Goal: Communication & Community: Answer question/provide support

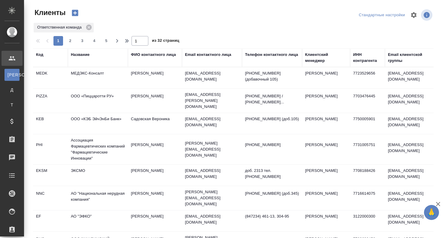
select select "RU"
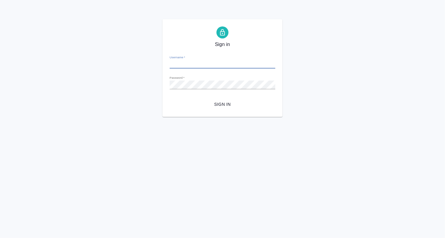
type input "[PERSON_NAME][EMAIL_ADDRESS][DOMAIN_NAME]"
click at [220, 106] on span "Sign in" at bounding box center [223, 105] width 96 height 8
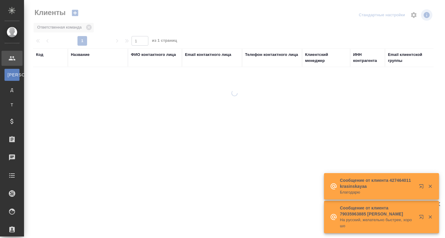
select select "RU"
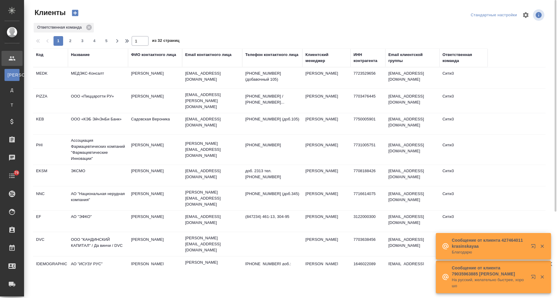
drag, startPoint x: 0, startPoint y: 0, endPoint x: 82, endPoint y: 57, distance: 100.4
click at [82, 55] on div "Название" at bounding box center [80, 55] width 19 height 6
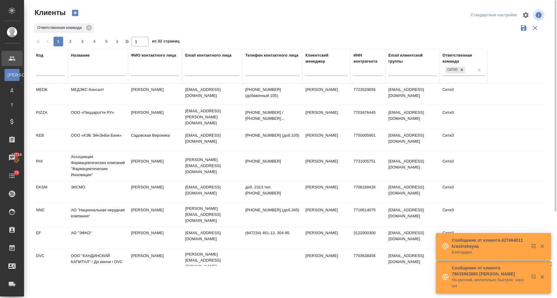
click at [85, 71] on input "text" at bounding box center [98, 72] width 54 height 8
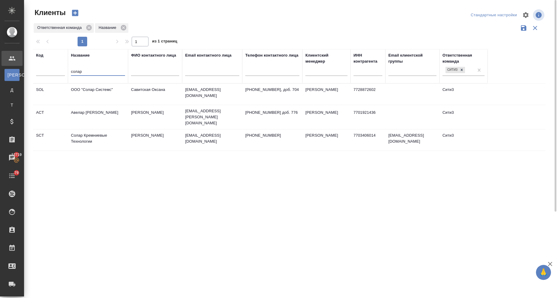
type input "солар"
click at [78, 105] on td "Солар Кремниевые Технологии" at bounding box center [98, 94] width 60 height 21
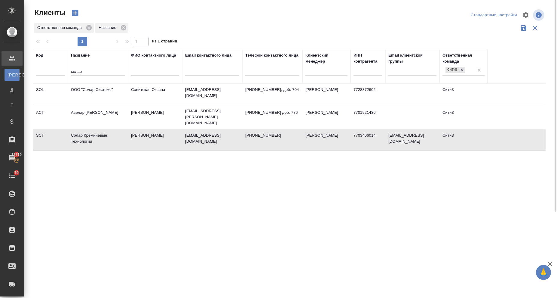
click at [78, 105] on td "Солар Кремниевые Технологии" at bounding box center [98, 94] width 60 height 21
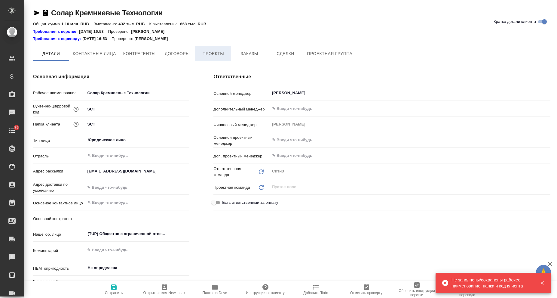
type textarea "x"
click at [239, 49] on button "Заказы" at bounding box center [249, 53] width 36 height 15
type textarea "x"
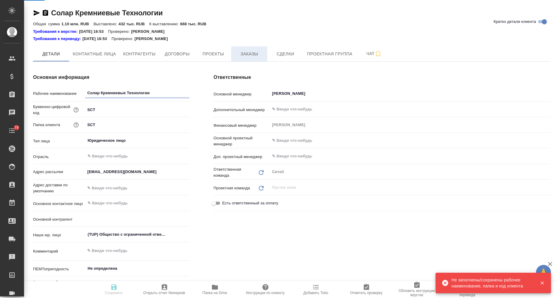
type textarea "x"
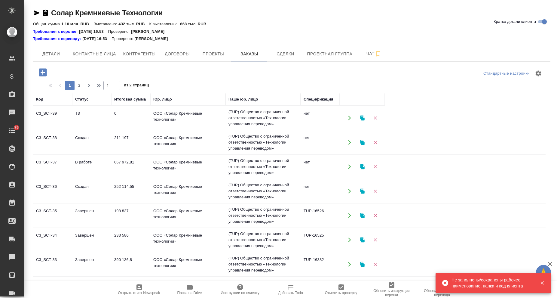
click at [111, 115] on td "0" at bounding box center [130, 117] width 39 height 21
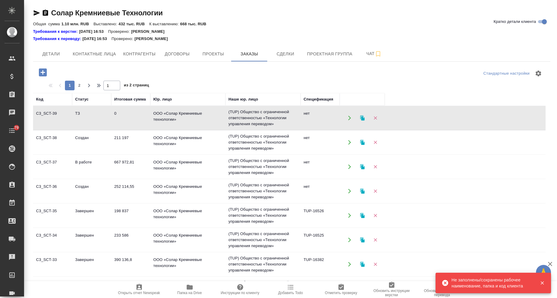
click at [111, 115] on td "0" at bounding box center [130, 117] width 39 height 21
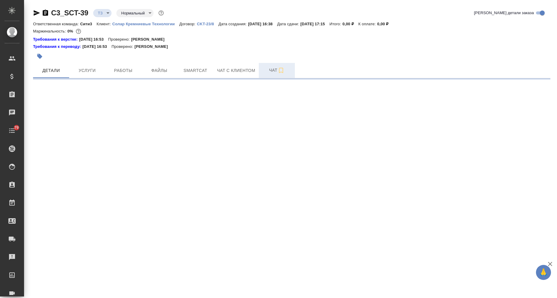
select select "RU"
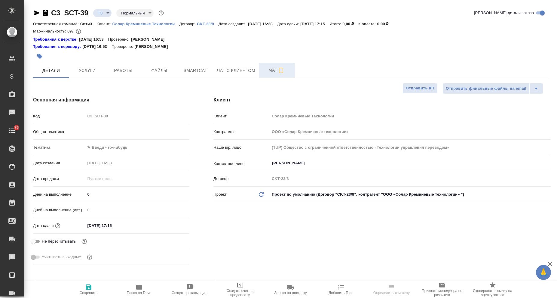
type textarea "x"
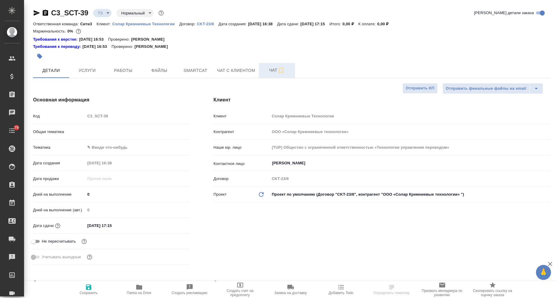
type textarea "x"
click at [268, 69] on span "Чат" at bounding box center [276, 70] width 29 height 8
type textarea "x"
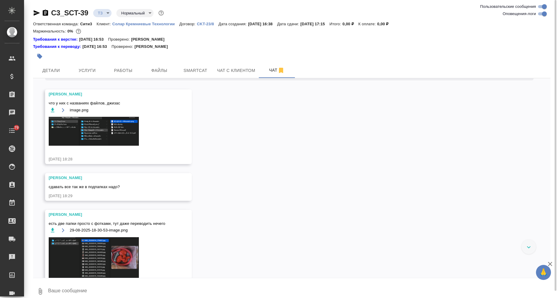
scroll to position [123, 0]
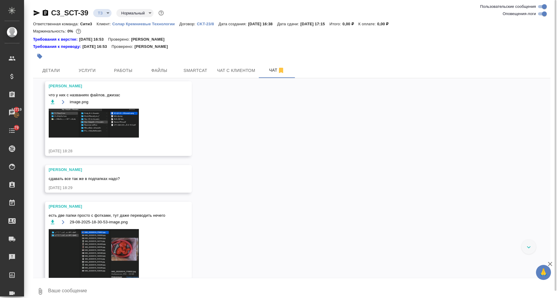
click at [102, 119] on img at bounding box center [94, 123] width 90 height 29
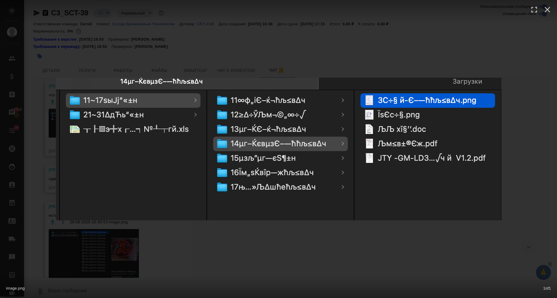
click at [208, 225] on div "image.png 1 of 1" at bounding box center [278, 149] width 557 height 298
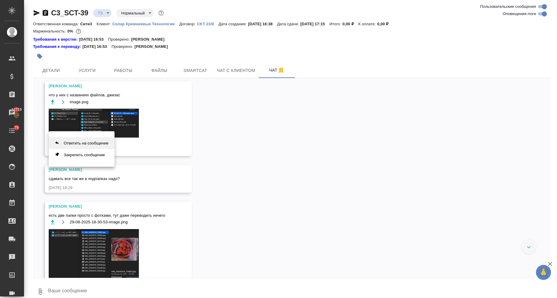
drag, startPoint x: 133, startPoint y: 172, endPoint x: 96, endPoint y: 143, distance: 47.5
click at [96, 143] on button "Ответить на сообщение" at bounding box center [82, 143] width 66 height 12
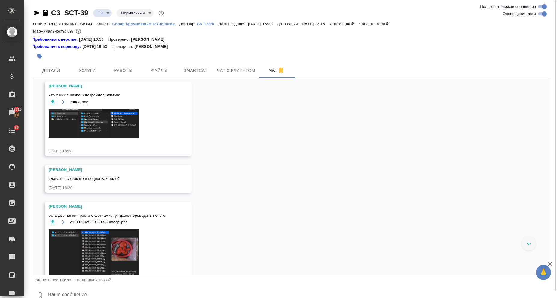
click at [77, 293] on textarea at bounding box center [298, 295] width 503 height 20
click at [96, 294] on textarea "привет! да, сдавать нцжно будет также" at bounding box center [293, 295] width 493 height 20
click at [137, 294] on textarea "привет! да, сдавать нужно будет также" at bounding box center [293, 295] width 493 height 20
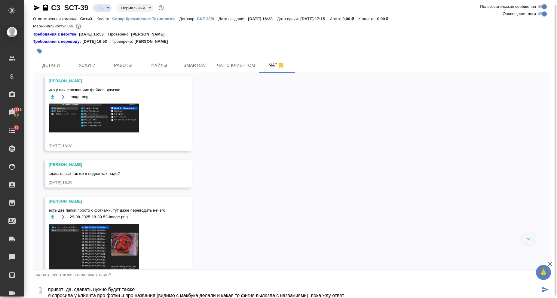
drag, startPoint x: 345, startPoint y: 293, endPoint x: 331, endPoint y: 294, distance: 13.5
click at [331, 294] on textarea "привет! да, сдавать нужно будет также я спросила у клиента про фотки и про назв…" at bounding box center [293, 290] width 493 height 20
type textarea "привет! да, сдавать нужно будет также я спросила у клиента про фотки и про назв…"
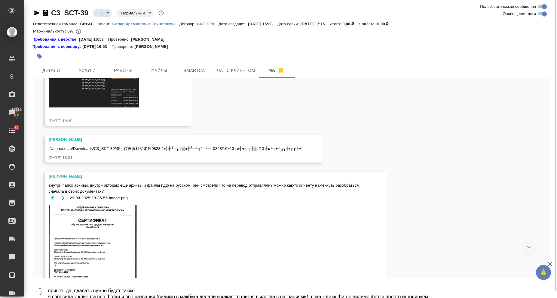
scroll to position [302, 0]
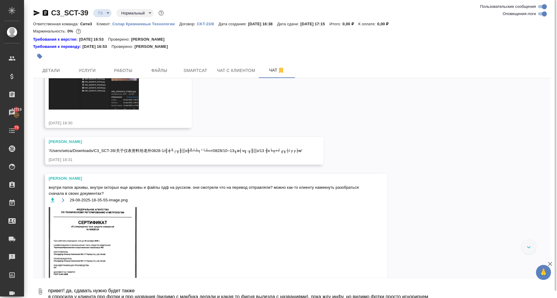
click at [111, 222] on img at bounding box center [94, 259] width 90 height 104
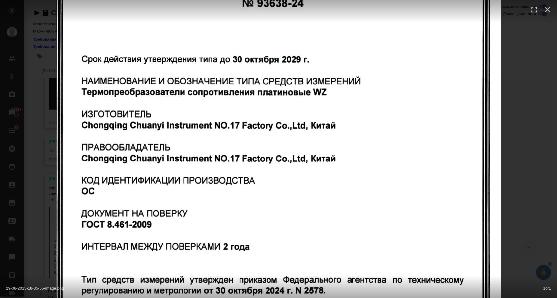
click at [47, 203] on div "29-08-2025-18-35-55-image.png 1 of 1" at bounding box center [278, 149] width 557 height 298
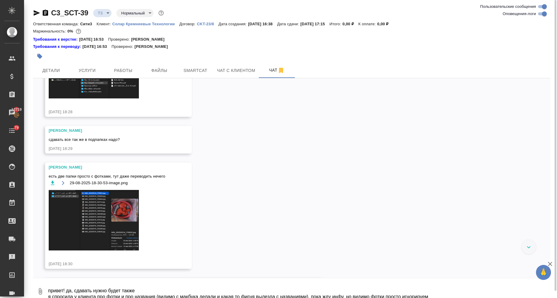
scroll to position [115, 0]
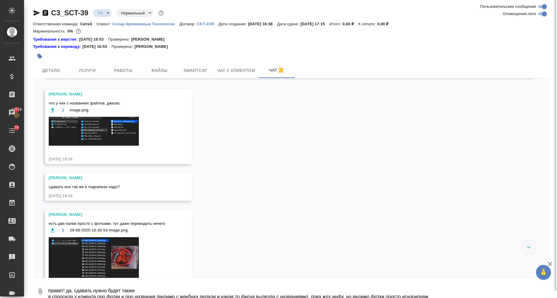
click at [97, 132] on img at bounding box center [94, 131] width 90 height 29
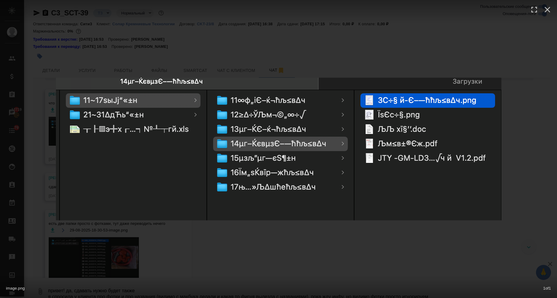
click at [235, 242] on div "image.png 1 of 1" at bounding box center [278, 149] width 557 height 298
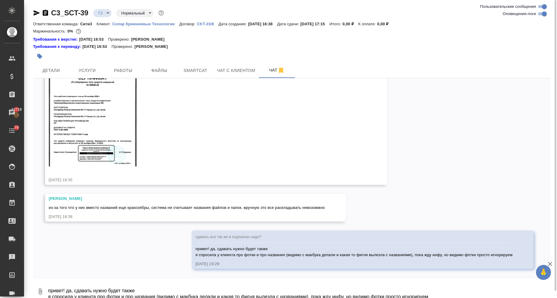
scroll to position [453, 0]
click at [81, 288] on textarea "привет! да, сдавать нужно будет также я спросила у клиента про фотки и про назв…" at bounding box center [298, 291] width 503 height 20
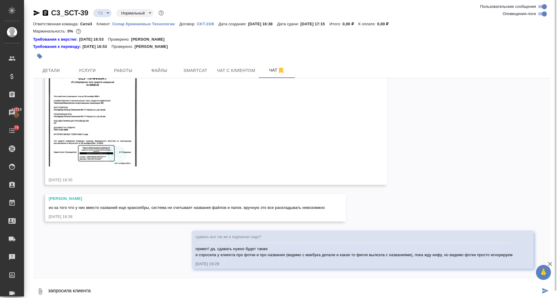
drag, startPoint x: 71, startPoint y: 289, endPoint x: 39, endPoint y: 292, distance: 31.7
click at [39, 292] on div "0 запросила клиента" at bounding box center [291, 291] width 517 height 20
type textarea "вежливо попросила клиента"
click at [145, 287] on textarea "вежливо попросила клиента" at bounding box center [293, 291] width 493 height 20
drag, startPoint x: 112, startPoint y: 290, endPoint x: 43, endPoint y: 273, distance: 71.2
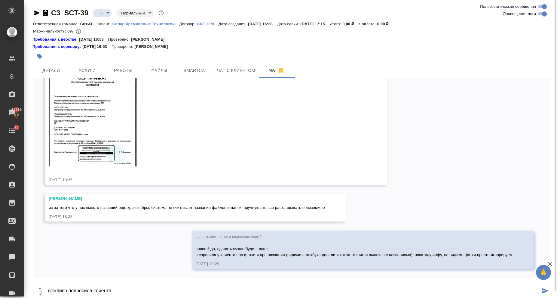
click at [45, 281] on div "0 вежливо попросила клиента" at bounding box center [291, 291] width 517 height 20
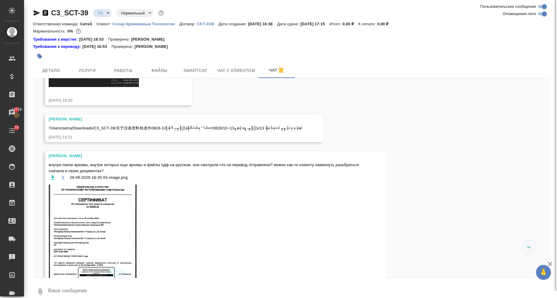
scroll to position [265, 0]
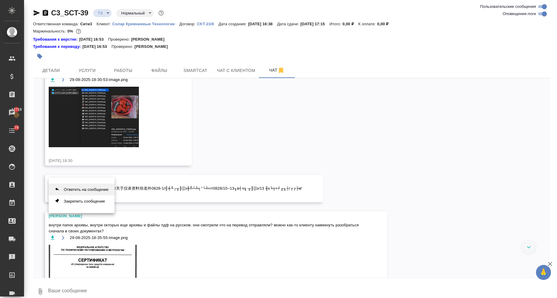
drag, startPoint x: 149, startPoint y: 218, endPoint x: 103, endPoint y: 189, distance: 54.9
click at [103, 189] on button "Ответить на сообщение" at bounding box center [82, 189] width 66 height 12
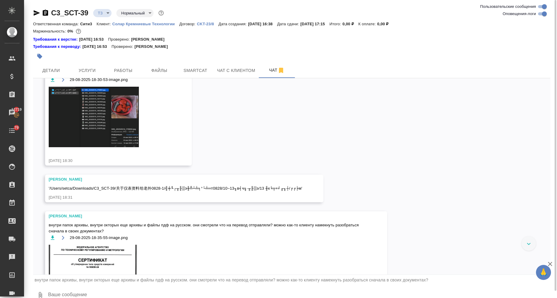
click at [55, 294] on textarea at bounding box center [298, 295] width 503 height 20
type textarea "п"
click at [262, 294] on textarea "попросила клиента почистить папки, но что-то сомневаюсь в нем... жду пока ответ…" at bounding box center [293, 295] width 493 height 20
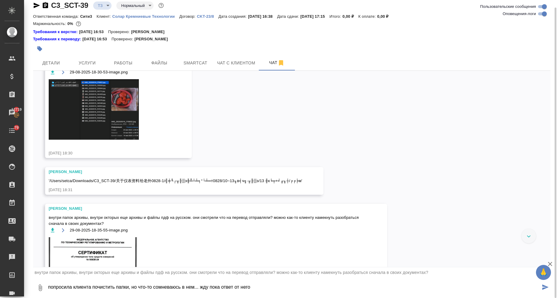
click at [260, 283] on textarea "попросила клиента почистить папки, но что-то сомневаюсь в нем... жду пока ответ…" at bounding box center [293, 287] width 493 height 20
type textarea "попросила клиента почистить папки, но что-то сомневаюсь в нем... жду пока ответ…"
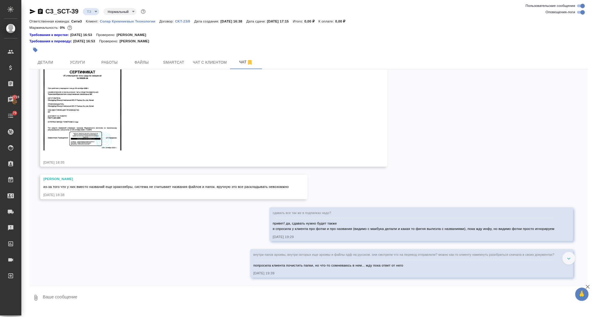
scroll to position [438, 0]
